Goal: Navigation & Orientation: Find specific page/section

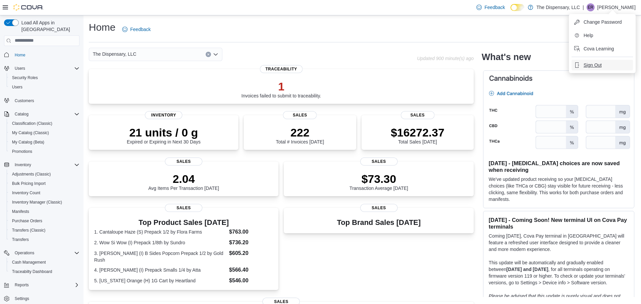
click at [593, 62] on span "Sign Out" at bounding box center [592, 65] width 18 height 7
